Goal: Information Seeking & Learning: Learn about a topic

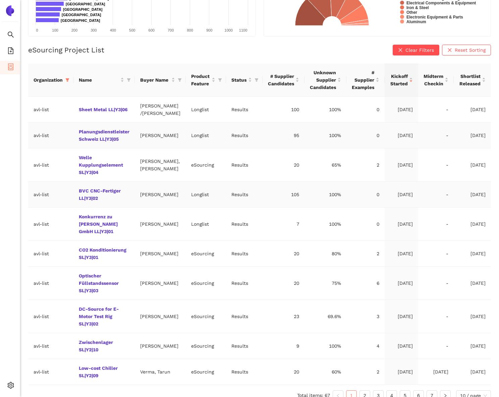
scroll to position [131, 0]
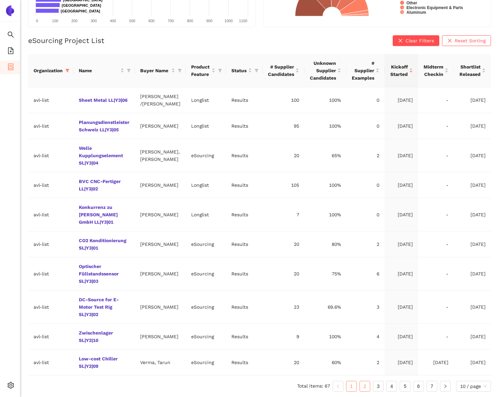
click at [360, 386] on link "2" at bounding box center [365, 386] width 10 height 10
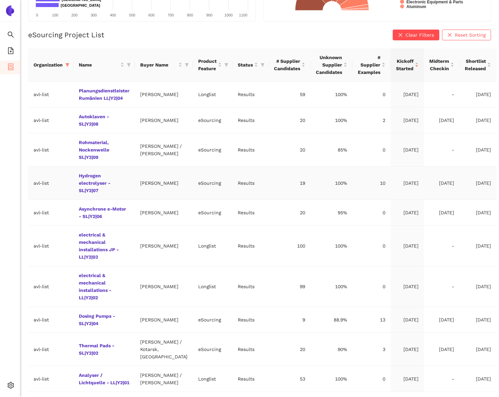
click at [105, 192] on td "Hydrogen electrolyser - SL|Y2|07" at bounding box center [104, 182] width 61 height 33
click at [0, 0] on link "Hydrogen electrolyser - SL|Y2|07" at bounding box center [0, 0] width 0 height 0
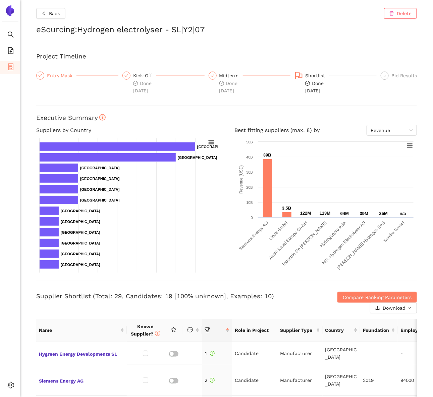
click at [59, 73] on div "Entry Mask" at bounding box center [62, 75] width 30 height 8
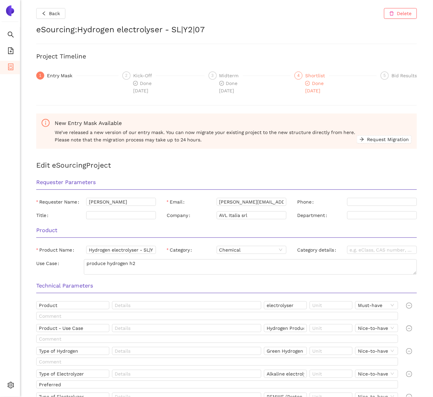
click at [309, 80] on div "Done [DATE]" at bounding box center [317, 87] width 24 height 15
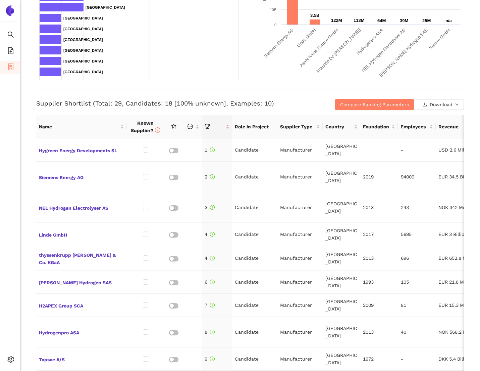
click at [167, 103] on h3 "Supplier Shortlist (Total: 29, Candidates: 19 [100% unknown], Examples: 10)" at bounding box center [178, 103] width 285 height 9
click at [78, 147] on span "Hygreen Energy Developments SL" at bounding box center [81, 149] width 85 height 9
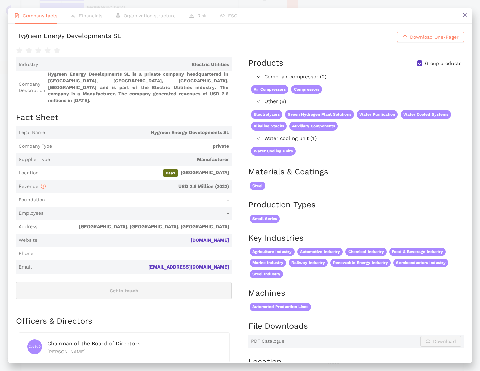
click at [193, 184] on span "USD 2.6 Million (2022)" at bounding box center [138, 186] width 181 height 7
drag, startPoint x: 193, startPoint y: 184, endPoint x: 201, endPoint y: 184, distance: 8.4
click at [201, 184] on span "USD 2.6 Million (2022)" at bounding box center [138, 186] width 181 height 7
click at [85, 16] on span "Financials" at bounding box center [90, 15] width 23 height 5
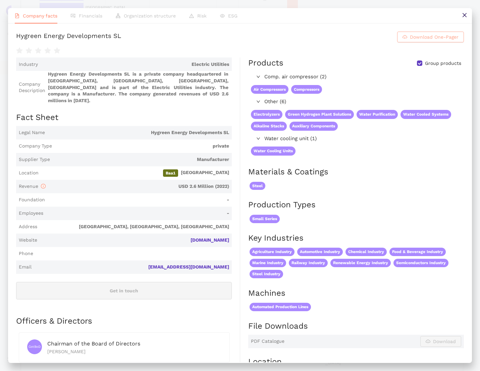
click at [438, 41] on span "Download One-Pager" at bounding box center [434, 36] width 49 height 7
click at [85, 16] on span "Financials" at bounding box center [90, 15] width 23 height 5
click at [466, 17] on icon "close" at bounding box center [464, 14] width 5 height 5
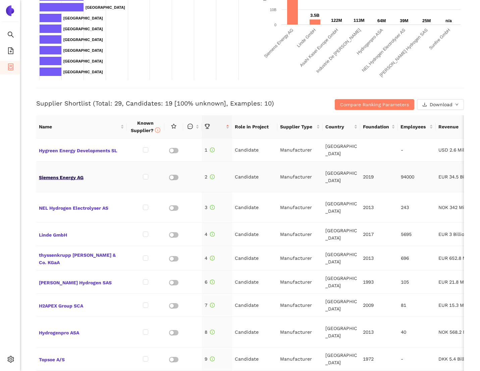
click at [69, 172] on span "Siemens Energy AG" at bounding box center [81, 176] width 85 height 9
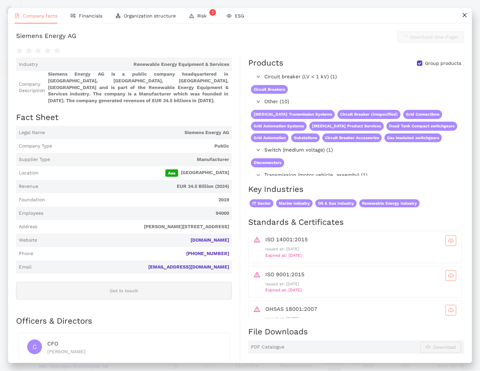
scroll to position [193, 0]
click at [88, 15] on span "Financials" at bounding box center [90, 15] width 23 height 5
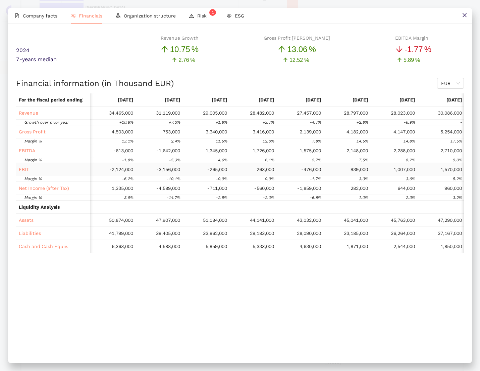
scroll to position [0, 0]
click at [145, 18] on span "Organization structure" at bounding box center [150, 15] width 52 height 5
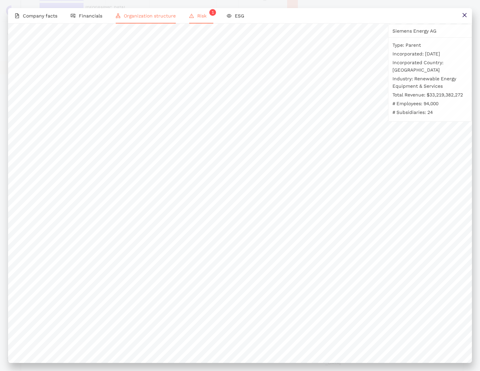
click at [200, 20] on li "Risk 1" at bounding box center [202, 15] width 38 height 15
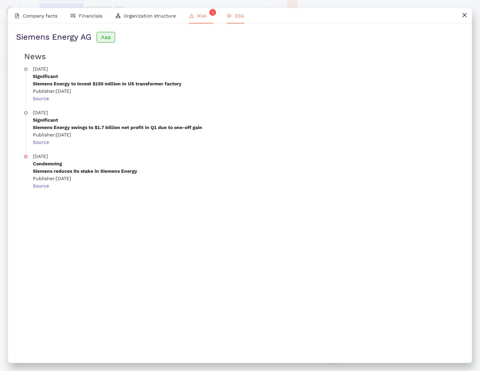
click at [239, 17] on span "ESG" at bounding box center [239, 15] width 9 height 5
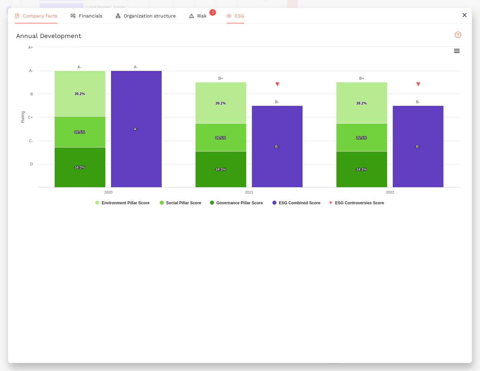
click at [56, 18] on span "Company facts" at bounding box center [40, 15] width 35 height 5
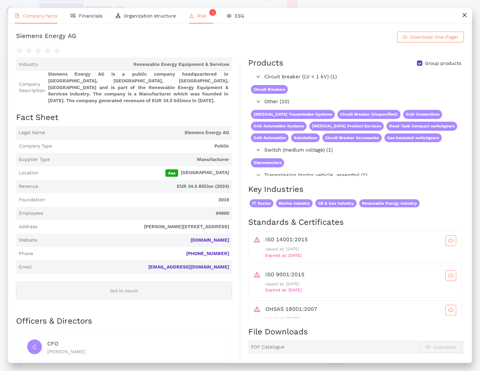
click at [193, 15] on li "Risk 1" at bounding box center [202, 15] width 38 height 15
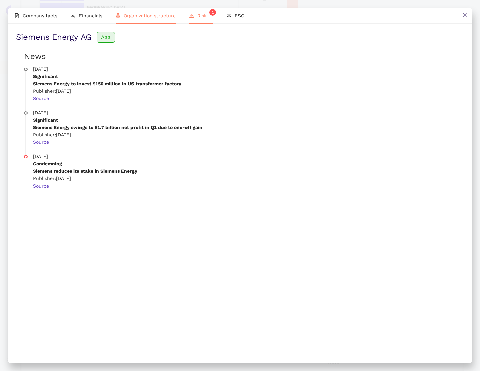
click at [152, 17] on span "Organization structure" at bounding box center [150, 15] width 52 height 5
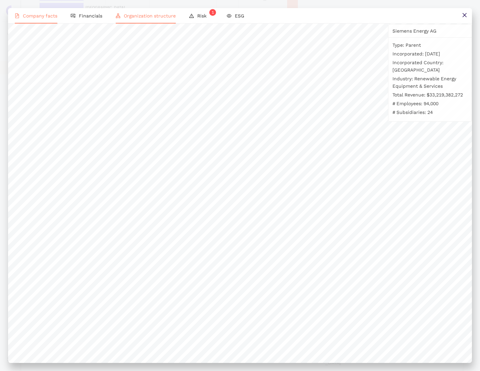
click at [44, 14] on span "Company facts" at bounding box center [40, 15] width 35 height 5
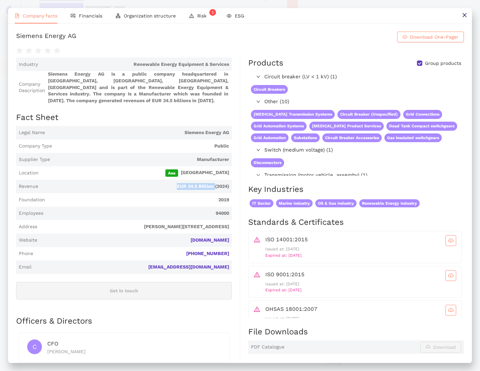
drag, startPoint x: 152, startPoint y: 195, endPoint x: 215, endPoint y: 195, distance: 62.8
click at [215, 190] on span "EUR 34.5 Billion (2024)" at bounding box center [135, 186] width 188 height 7
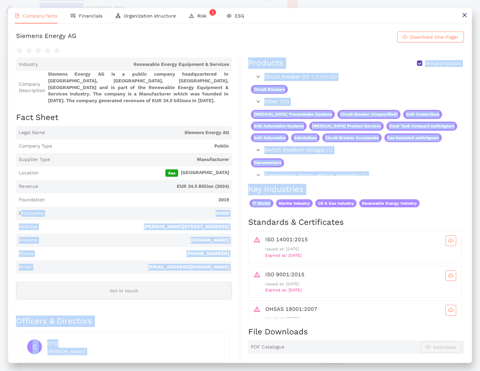
drag, startPoint x: 22, startPoint y: 219, endPoint x: 239, endPoint y: 220, distance: 217.2
click at [239, 220] on div "Industry Renewable Energy Equipment & Services Company Description Siemens Ener…" at bounding box center [128, 303] width 224 height 492
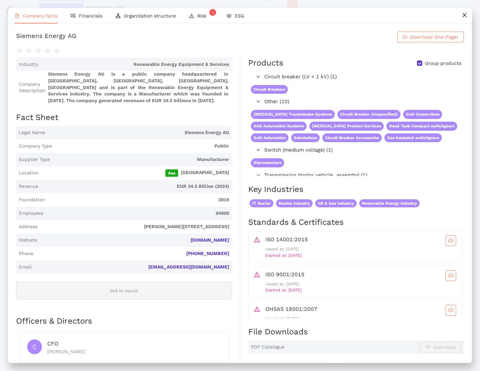
click at [231, 220] on span "Employees 94000" at bounding box center [124, 212] width 216 height 13
click at [467, 16] on icon "close" at bounding box center [464, 14] width 5 height 5
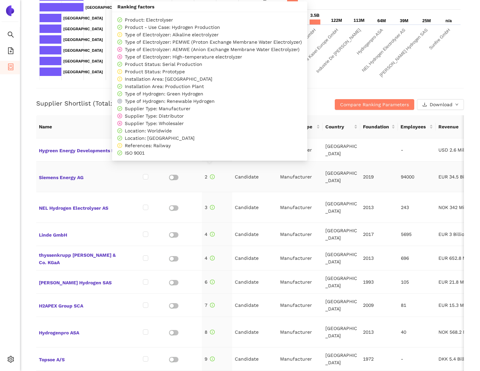
click at [212, 175] on icon "info-circle" at bounding box center [213, 177] width 4 height 4
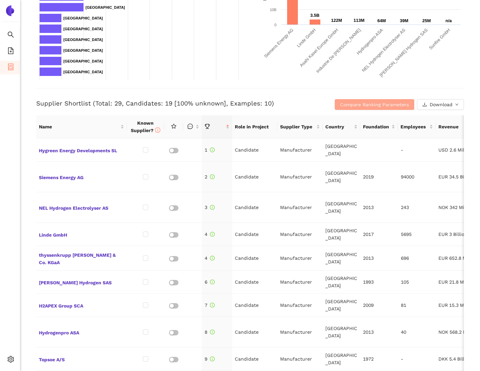
click at [354, 102] on span "Compare Ranking Parameters" at bounding box center [374, 104] width 69 height 7
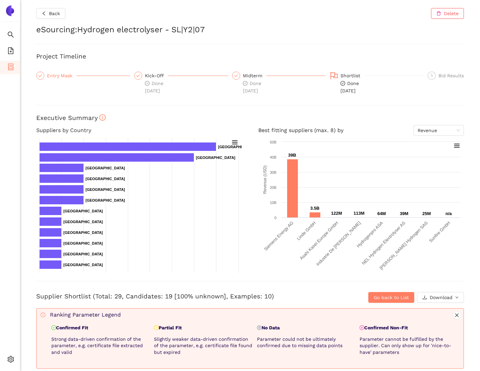
click at [62, 74] on div "Entry Mask" at bounding box center [62, 75] width 30 height 8
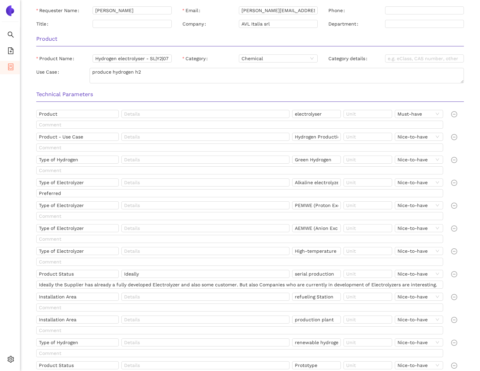
click at [49, 94] on h3 "Technical Parameters" at bounding box center [250, 94] width 428 height 9
drag, startPoint x: 49, startPoint y: 94, endPoint x: 114, endPoint y: 93, distance: 65.4
click at [115, 94] on h3 "Technical Parameters" at bounding box center [250, 94] width 428 height 9
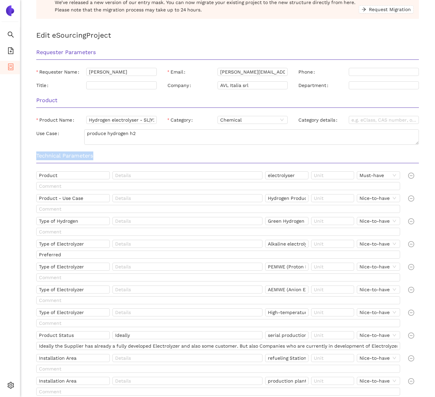
scroll to position [2, 0]
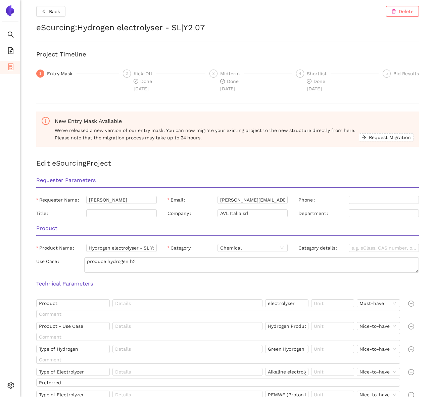
click at [14, 69] on li "eSourcing Projects" at bounding box center [10, 67] width 20 height 13
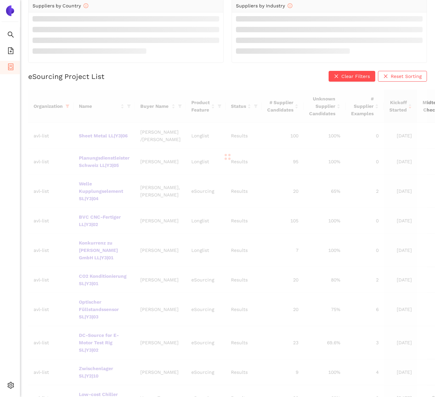
scroll to position [14, 0]
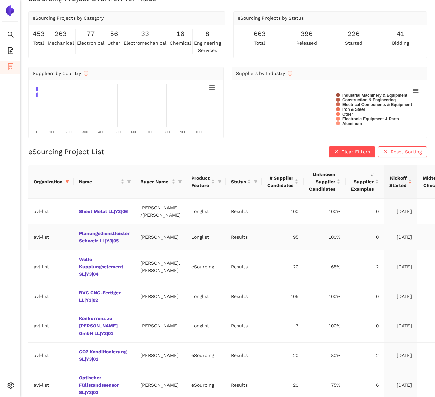
click at [110, 250] on td "Planungsdienstleister Schweiz LL|Y3|05" at bounding box center [104, 237] width 61 height 26
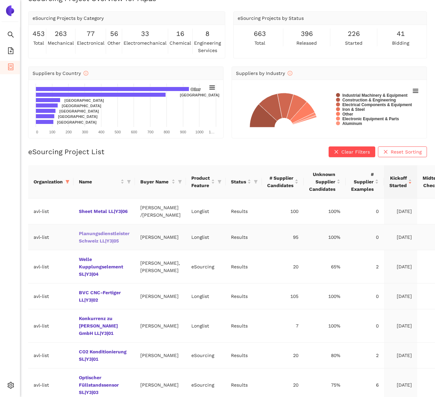
click at [0, 0] on link "Planungsdienstleister Schweiz LL|Y3|05" at bounding box center [0, 0] width 0 height 0
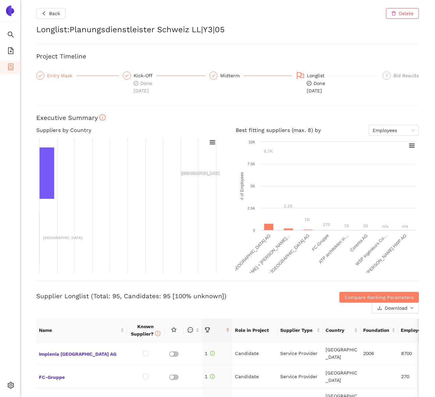
click at [57, 74] on div "Entry Mask" at bounding box center [62, 75] width 30 height 8
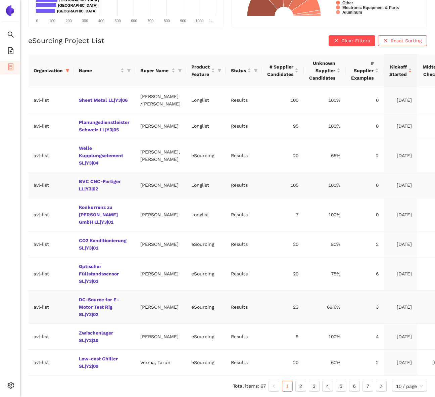
scroll to position [131, 0]
click at [302, 385] on link "2" at bounding box center [301, 386] width 10 height 10
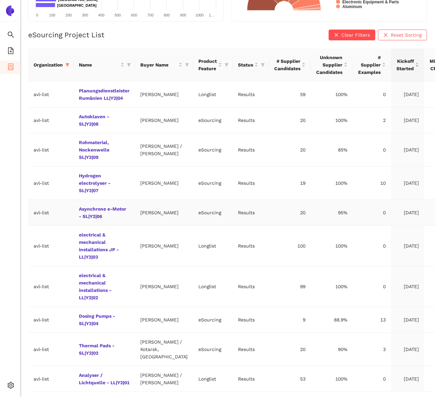
scroll to position [136, 0]
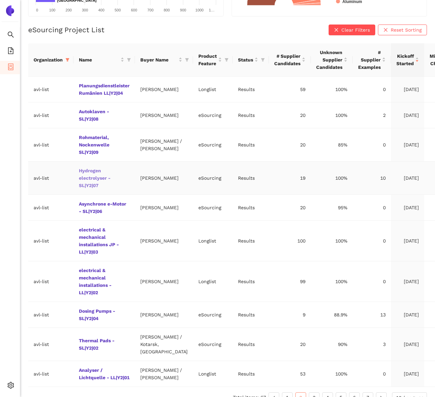
click at [0, 0] on link "Hydrogen electrolyser - SL|Y2|07" at bounding box center [0, 0] width 0 height 0
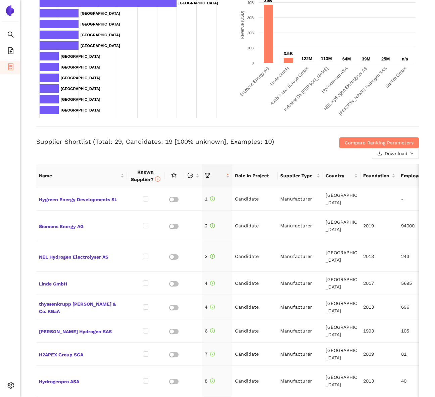
scroll to position [175, 0]
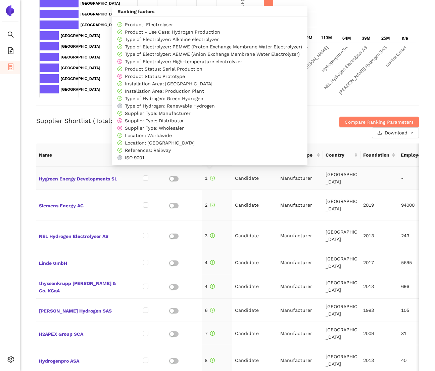
click at [181, 48] on span "Type of Electrolyzer: PEMWE (Proton Exchange Membrane Water Electrolyzer)" at bounding box center [213, 46] width 177 height 5
drag, startPoint x: 181, startPoint y: 48, endPoint x: 288, endPoint y: 50, distance: 107.4
click at [288, 50] on div "Type of Electrolyzer: PEMWE (Proton Exchange Membrane Water Electrolyzer)" at bounding box center [209, 46] width 185 height 7
click at [265, 51] on div "Type of Electrolyzer: AEMWE (Anion Exchange Membrane Water Electrolyzer)" at bounding box center [209, 53] width 185 height 7
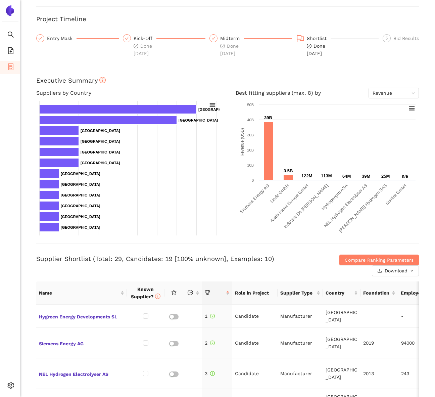
scroll to position [0, 0]
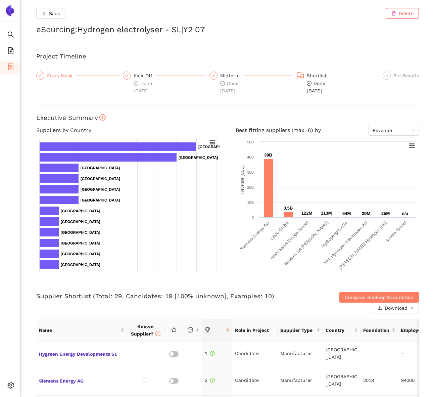
click at [63, 76] on div "Entry Mask" at bounding box center [62, 75] width 30 height 8
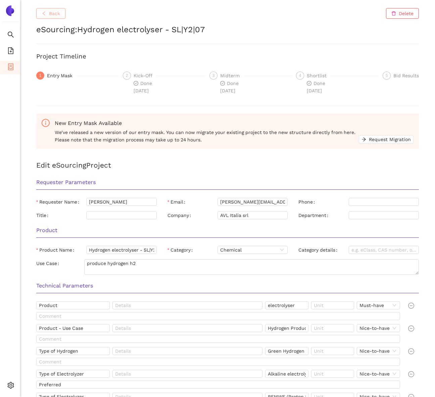
click at [62, 15] on button "Back" at bounding box center [50, 13] width 29 height 11
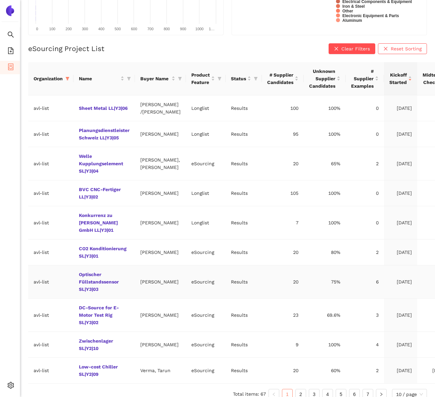
scroll to position [131, 0]
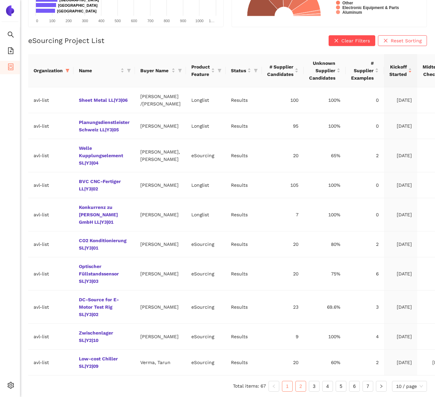
click at [300, 386] on link "2" at bounding box center [301, 386] width 10 height 10
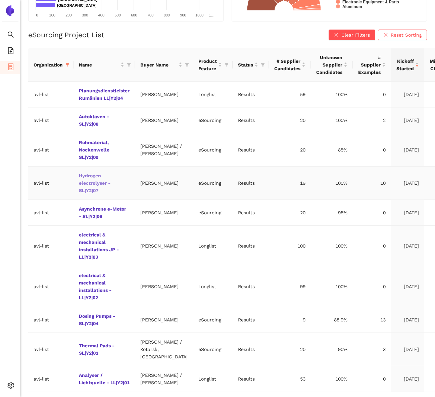
click at [0, 0] on link "Hydrogen electrolyser - SL|Y2|07" at bounding box center [0, 0] width 0 height 0
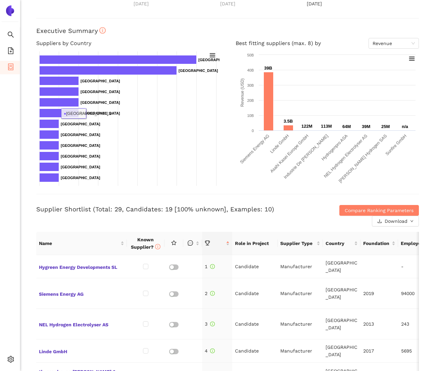
scroll to position [88, 0]
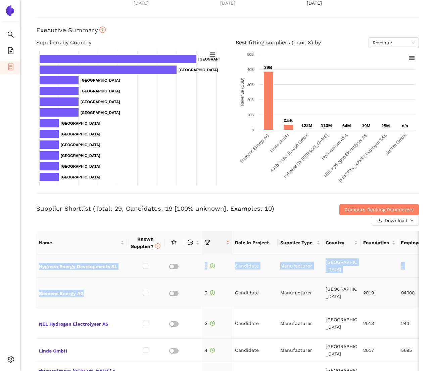
drag, startPoint x: 34, startPoint y: 266, endPoint x: 129, endPoint y: 271, distance: 94.4
click at [130, 271] on div "Back Delete eSourcing : Hydrogen electrolyser - SL|Y2|07 Project Timeline Entry…" at bounding box center [227, 185] width 415 height 371
click at [126, 264] on td "Hygreen Energy Developments SL" at bounding box center [81, 265] width 91 height 23
drag, startPoint x: 126, startPoint y: 264, endPoint x: 42, endPoint y: 264, distance: 83.6
click at [42, 264] on td "Hygreen Energy Developments SL" at bounding box center [81, 265] width 91 height 23
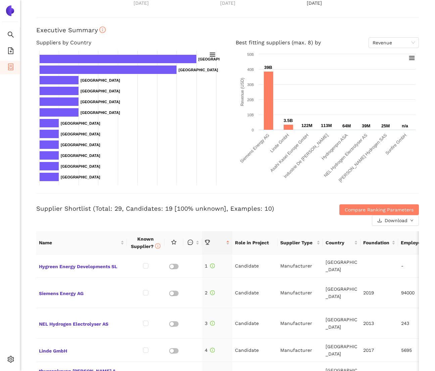
click at [25, 244] on div "Back Delete eSourcing : Hydrogen electrolyser - SL|Y2|07 Project Timeline Entry…" at bounding box center [227, 185] width 415 height 371
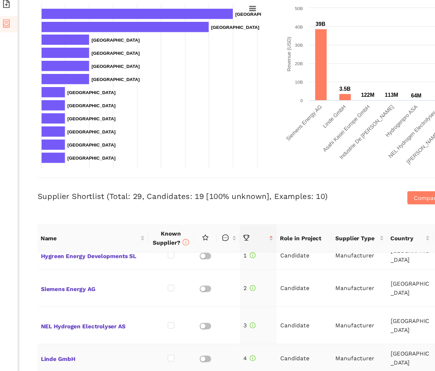
scroll to position [11, 0]
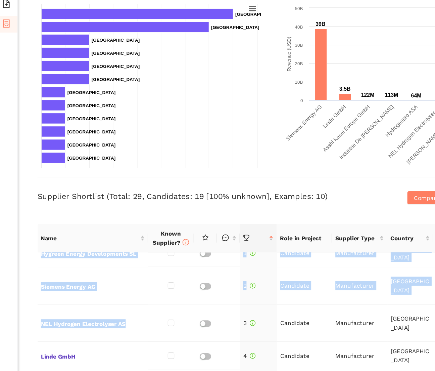
drag, startPoint x: 121, startPoint y: 308, endPoint x: 28, endPoint y: 310, distance: 93.7
click at [28, 310] on div "Back Delete eSourcing : Hydrogen electrolyser - SL|Y2|07 Project Timeline Entry…" at bounding box center [227, 185] width 415 height 371
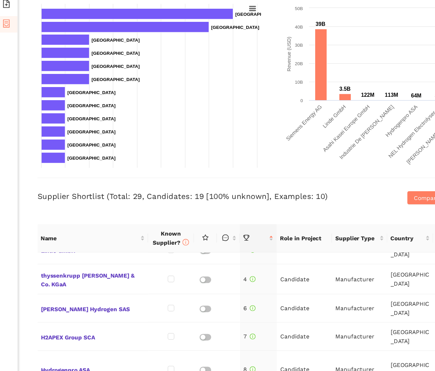
scroll to position [0, 0]
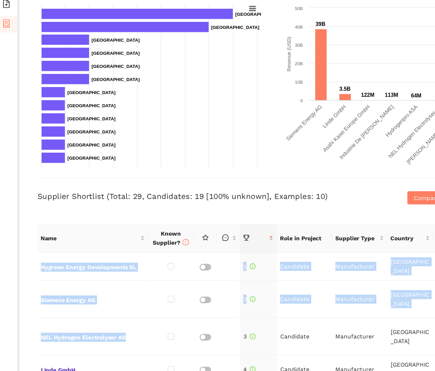
click at [29, 269] on div "Back Delete eSourcing : Hydrogen electrolyser - SL|Y2|07 Project Timeline Entry…" at bounding box center [227, 185] width 415 height 371
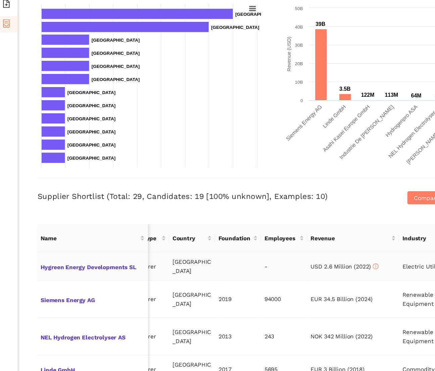
scroll to position [0, 228]
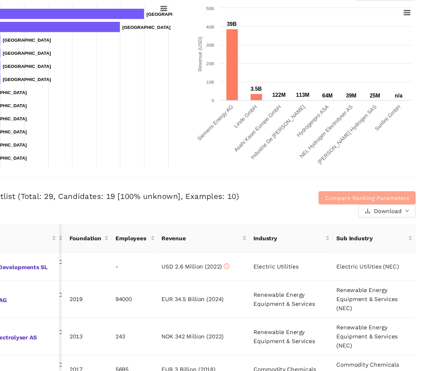
click at [367, 209] on span "Compare Ranking Parameters" at bounding box center [379, 209] width 69 height 7
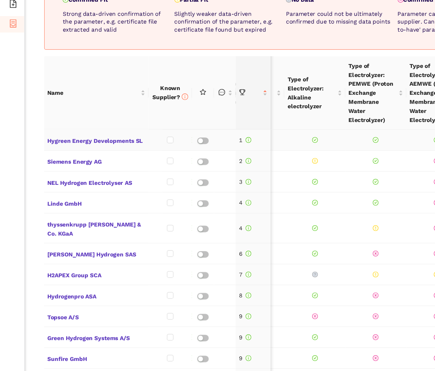
scroll to position [0, 120]
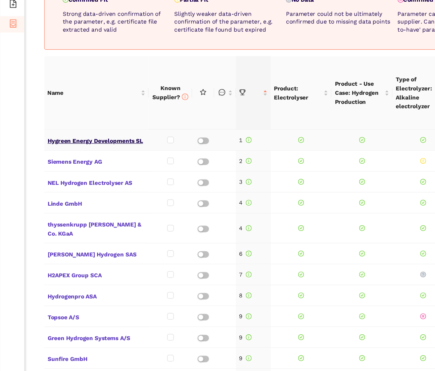
click at [97, 162] on span "Hygreen Energy Developments SL" at bounding box center [79, 162] width 80 height 9
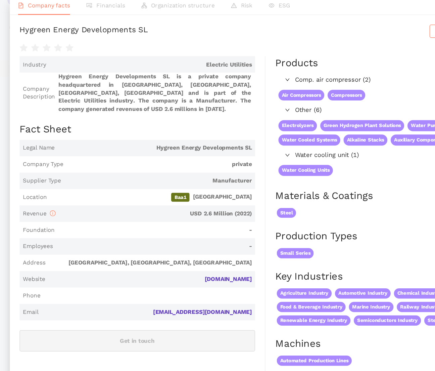
click at [202, 177] on span "Baa1 [GEOGRAPHIC_DATA]" at bounding box center [123, 172] width 165 height 7
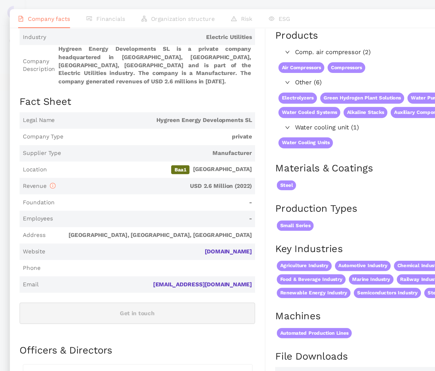
click at [149, 142] on span "Baa1 [GEOGRAPHIC_DATA]" at bounding box center [123, 139] width 165 height 7
